Goal: Information Seeking & Learning: Learn about a topic

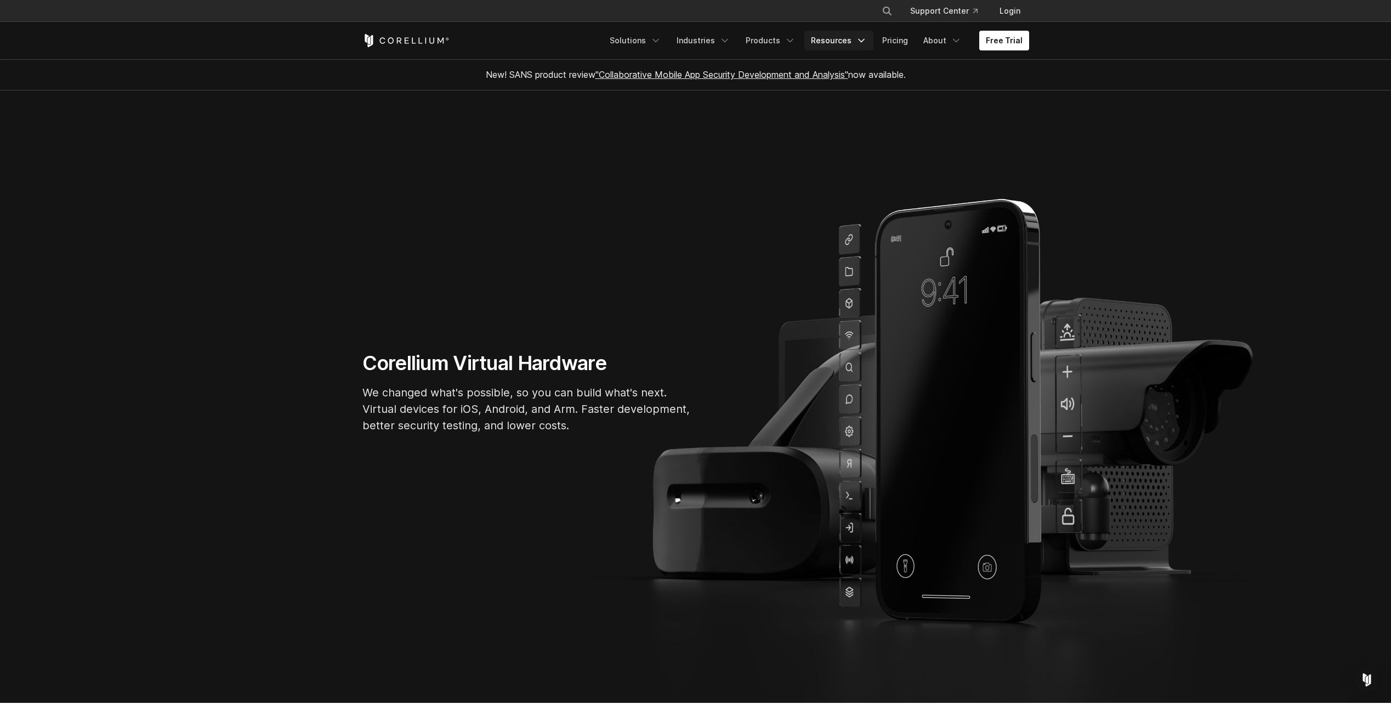
click at [853, 40] on link "Resources" at bounding box center [838, 41] width 69 height 20
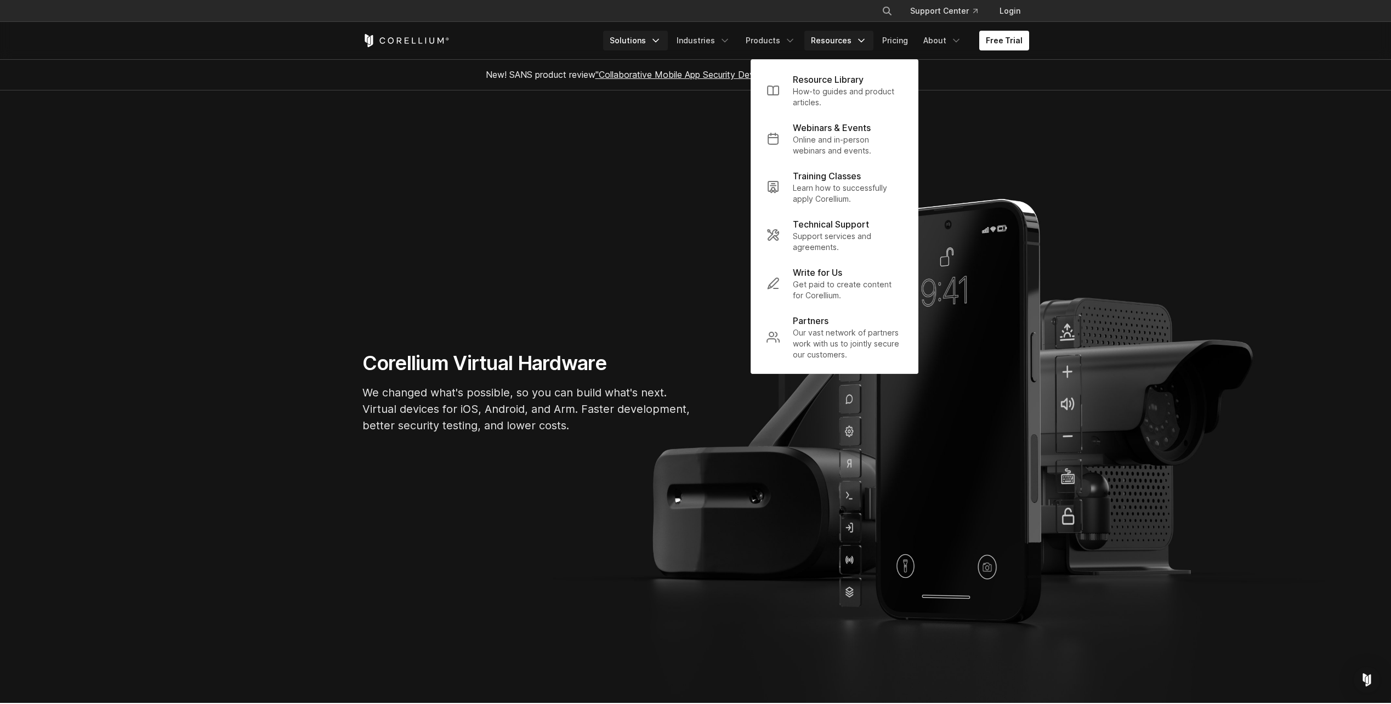
click at [659, 45] on icon "Navigation Menu" at bounding box center [655, 40] width 11 height 11
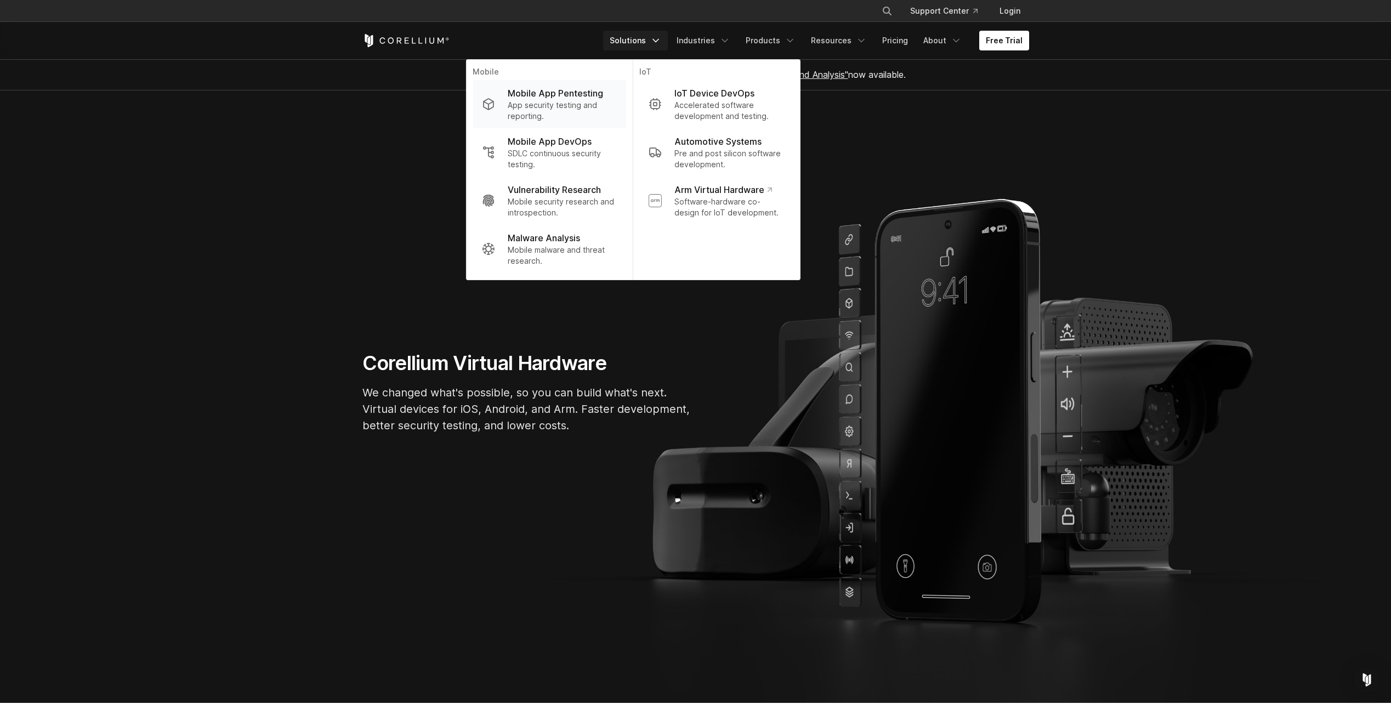
click at [600, 102] on p "App security testing and reporting." at bounding box center [562, 111] width 109 height 22
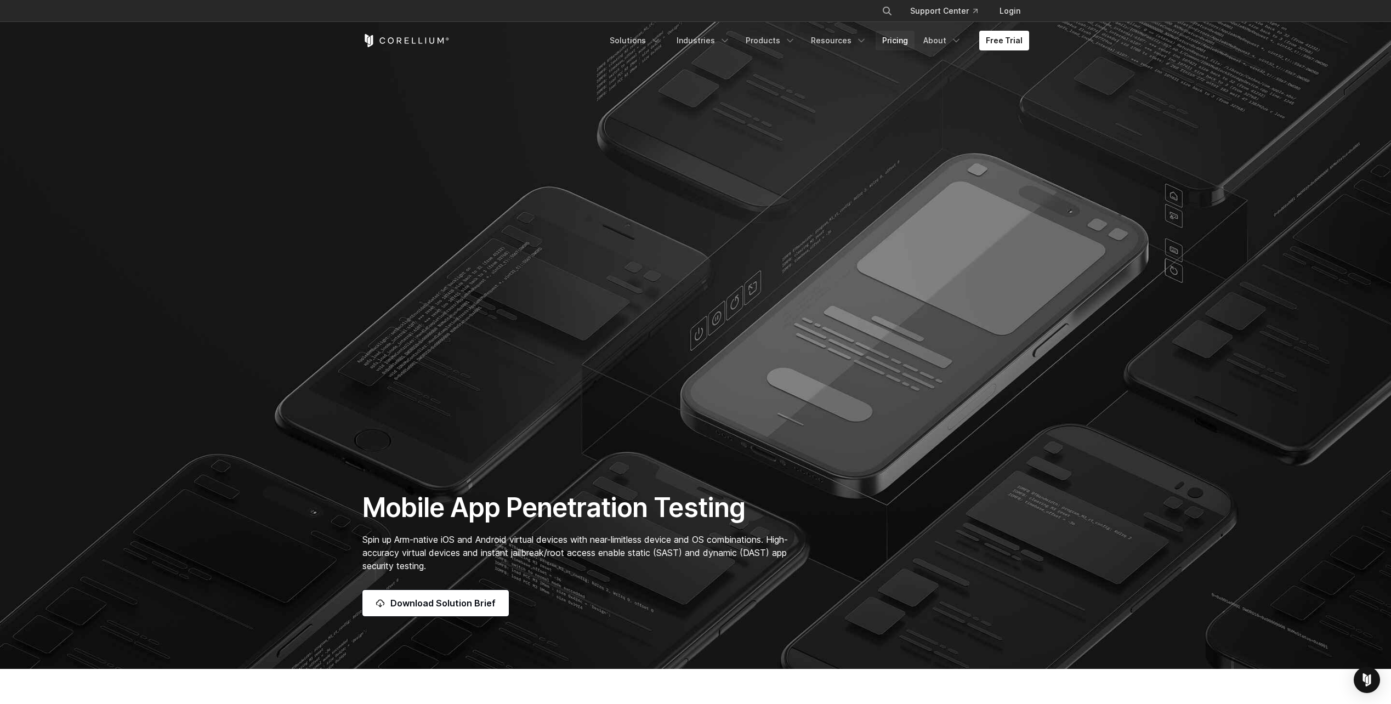
click at [899, 35] on link "Pricing" at bounding box center [895, 41] width 39 height 20
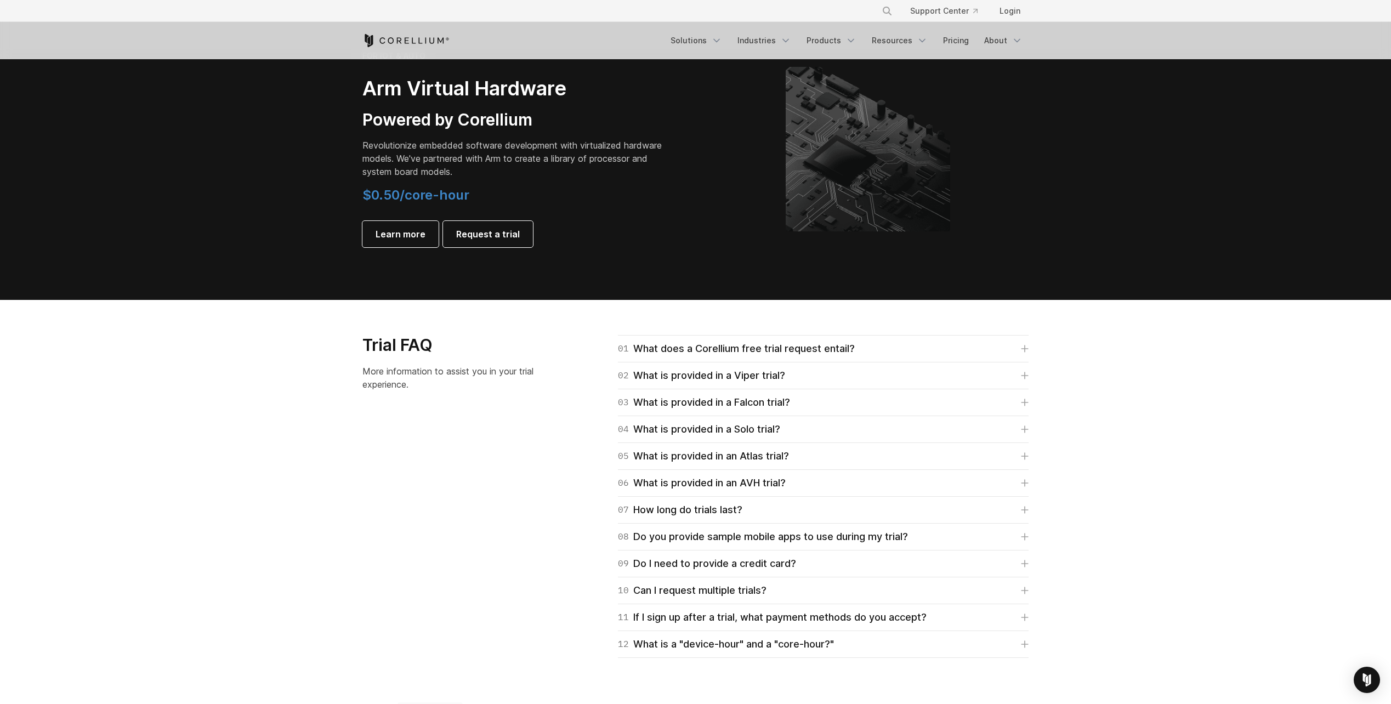
scroll to position [1261, 0]
